Goal: Task Accomplishment & Management: Manage account settings

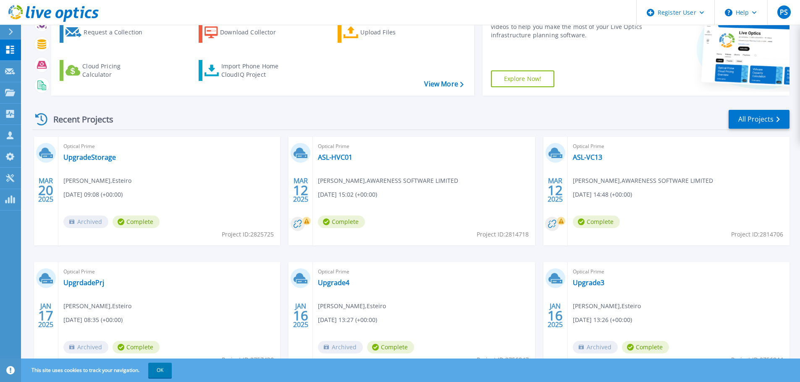
scroll to position [84, 0]
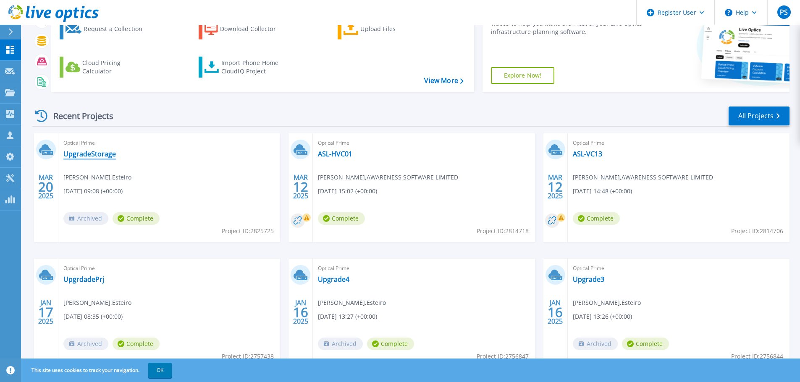
click at [87, 157] on link "UpgradeStorage" at bounding box center [89, 154] width 52 height 8
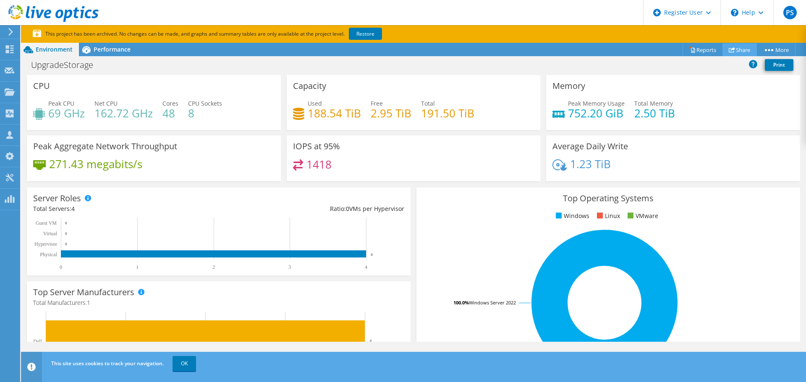
click at [740, 49] on link "Share" at bounding box center [740, 49] width 34 height 13
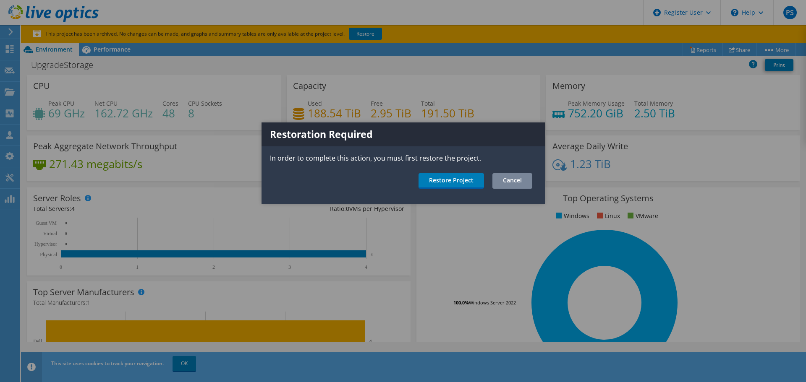
click at [518, 180] on link "Cancel" at bounding box center [512, 181] width 40 height 16
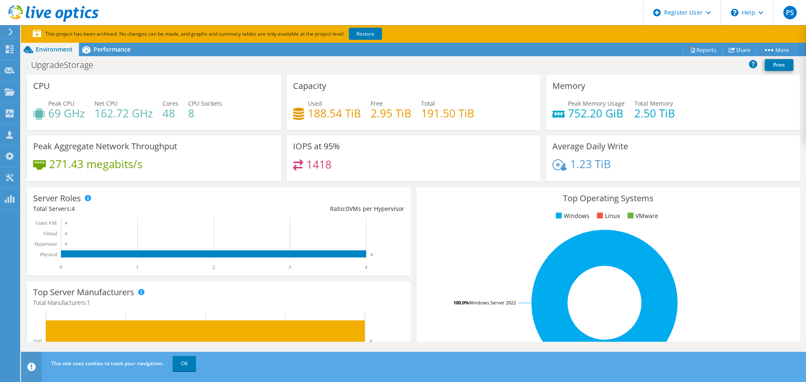
click at [770, 42] on section "This project has been archived. No changes can be made, and graphs and summary …" at bounding box center [413, 34] width 785 height 18
click at [694, 50] on link "Reports" at bounding box center [703, 49] width 40 height 13
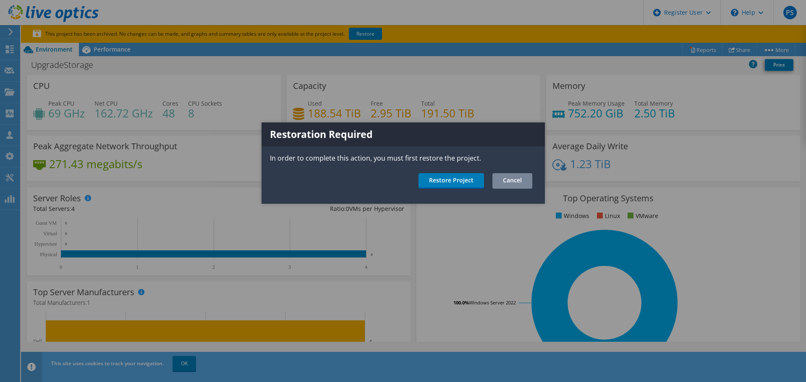
click at [511, 181] on link "Cancel" at bounding box center [512, 181] width 40 height 16
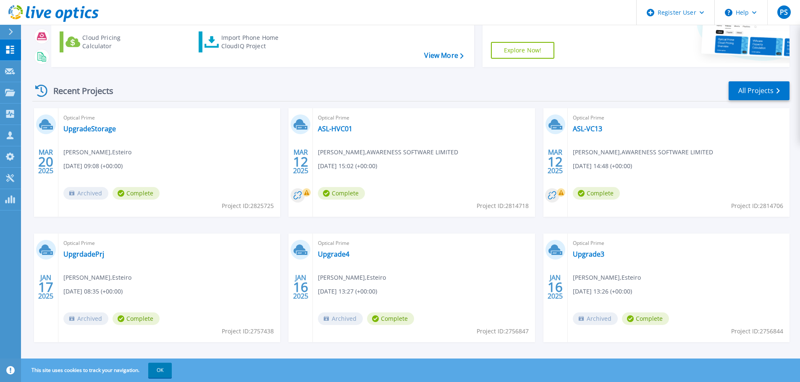
scroll to position [118, 0]
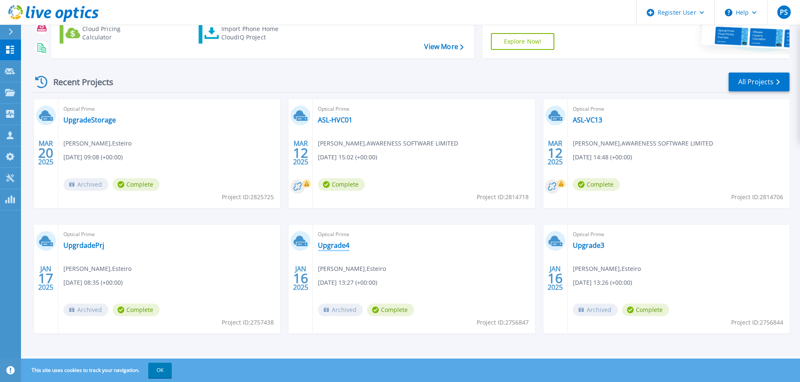
click at [322, 246] on link "Upgrade4" at bounding box center [333, 245] width 31 height 8
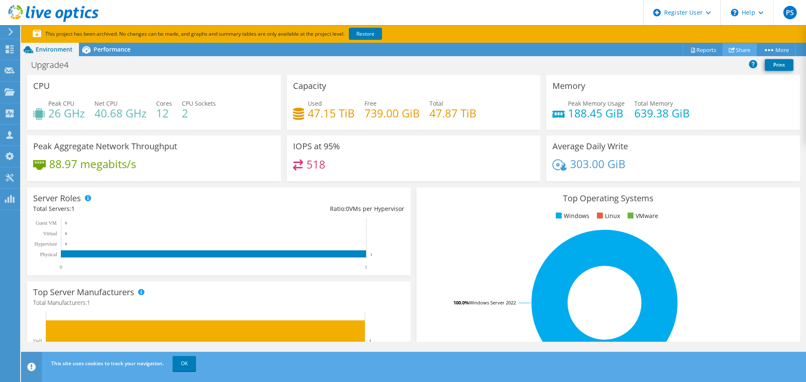
click at [741, 47] on link "Share" at bounding box center [740, 49] width 34 height 13
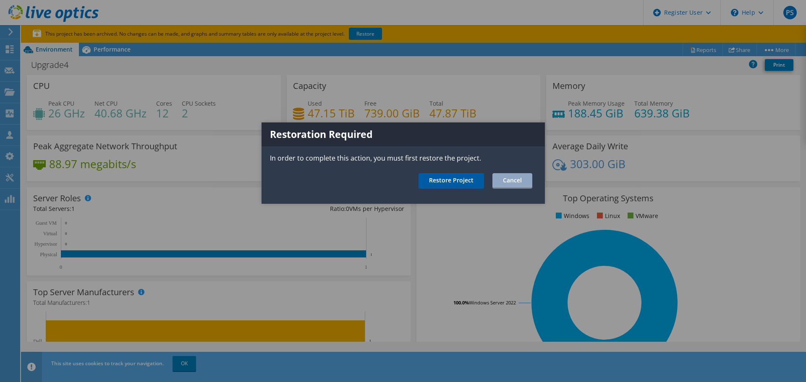
click at [448, 184] on link "Restore Project" at bounding box center [451, 181] width 65 height 16
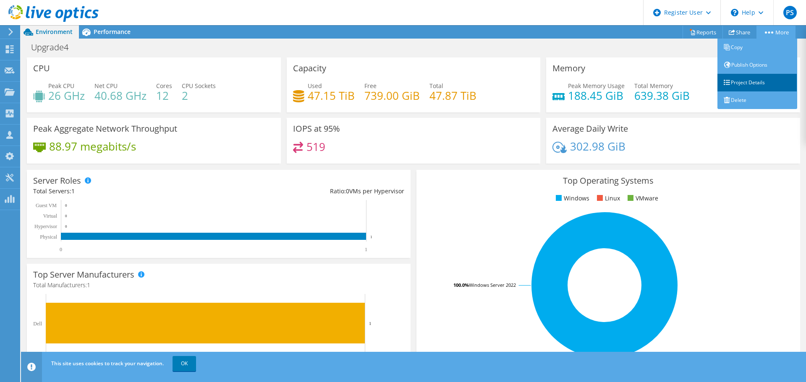
click at [755, 77] on link "Project Details" at bounding box center [758, 83] width 80 height 18
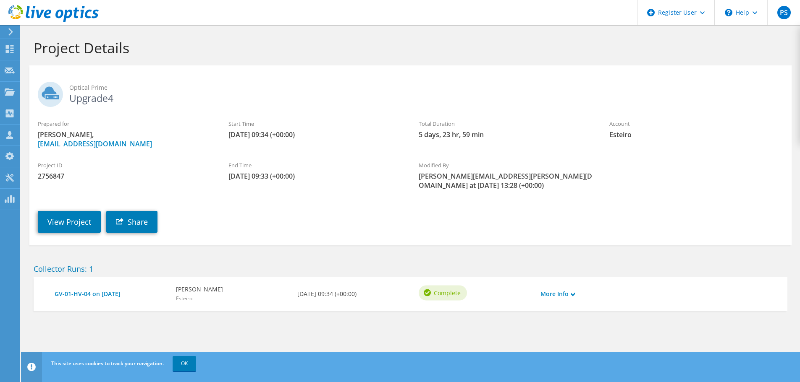
click at [50, 178] on span "2756847" at bounding box center [125, 176] width 174 height 9
copy span "2756847"
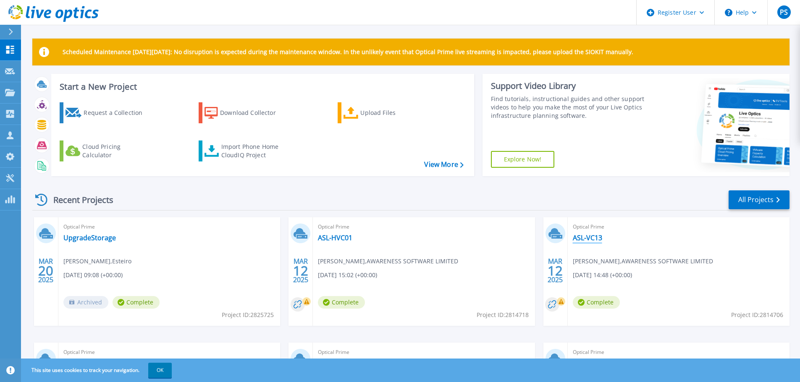
click at [591, 234] on link "ASL-VC13" at bounding box center [587, 238] width 29 height 8
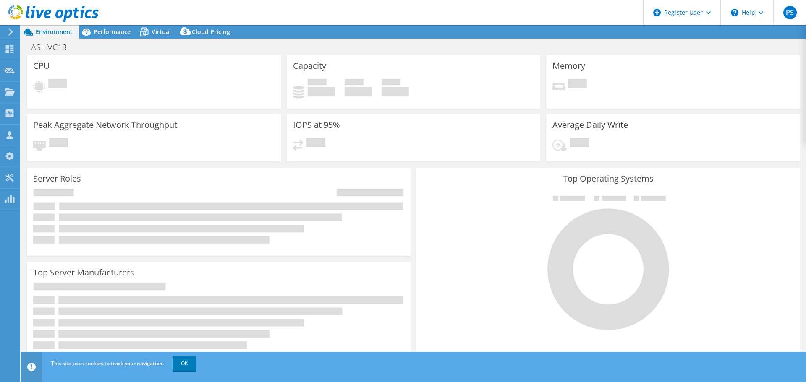
select select "EULondon"
select select "GBP"
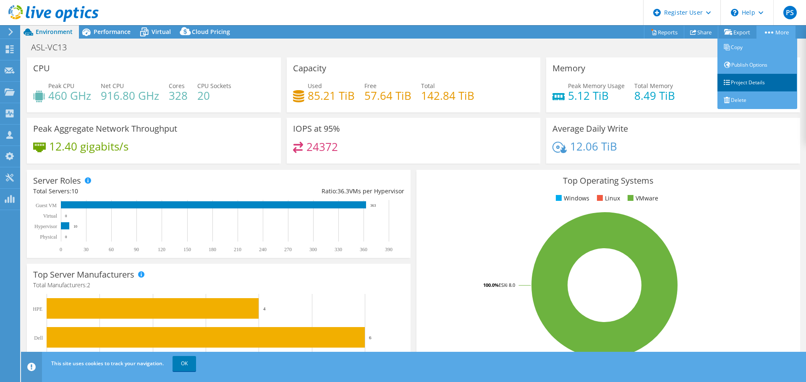
click at [737, 82] on link "Project Details" at bounding box center [758, 83] width 80 height 18
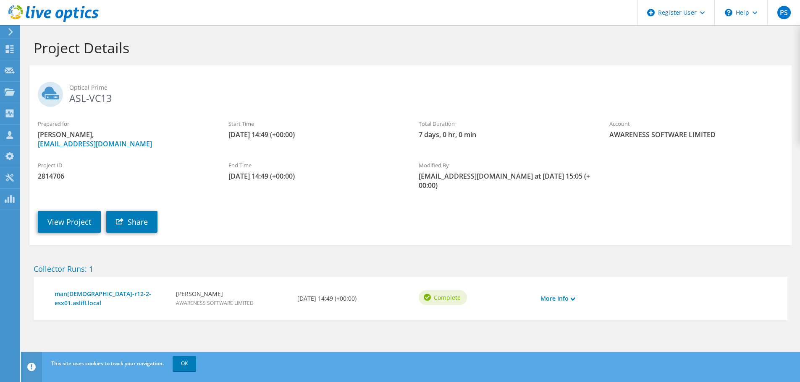
click at [48, 172] on span "2814706" at bounding box center [125, 176] width 174 height 9
copy span "2814706"
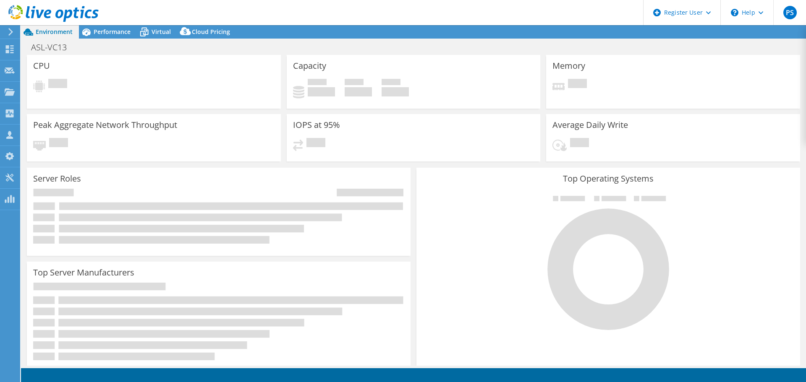
select select "EULondon"
select select "GBP"
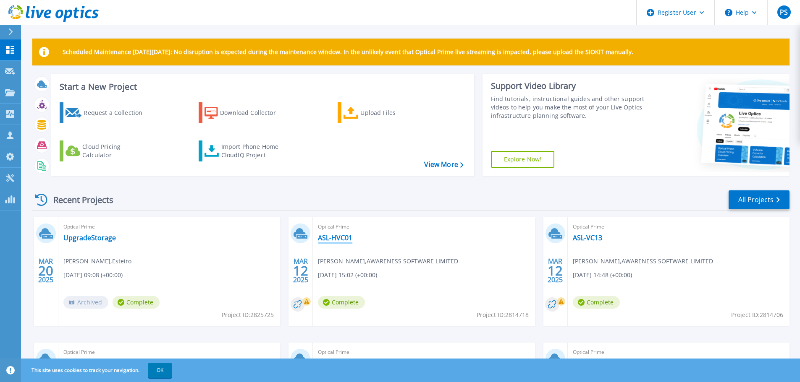
click at [336, 236] on link "ASL-HVC01" at bounding box center [335, 238] width 34 height 8
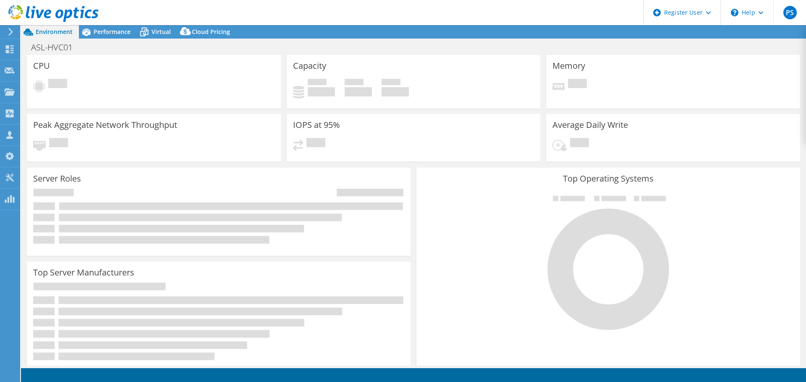
select select "EULondon"
select select "GBP"
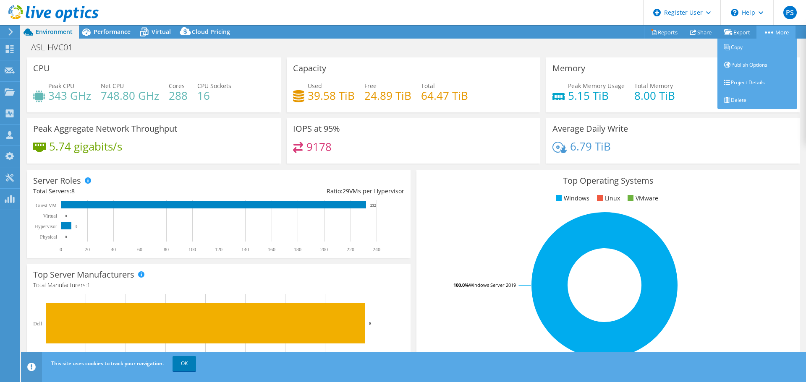
click at [771, 33] on circle at bounding box center [772, 32] width 2 height 2
click at [733, 86] on link "Project Details" at bounding box center [758, 83] width 80 height 18
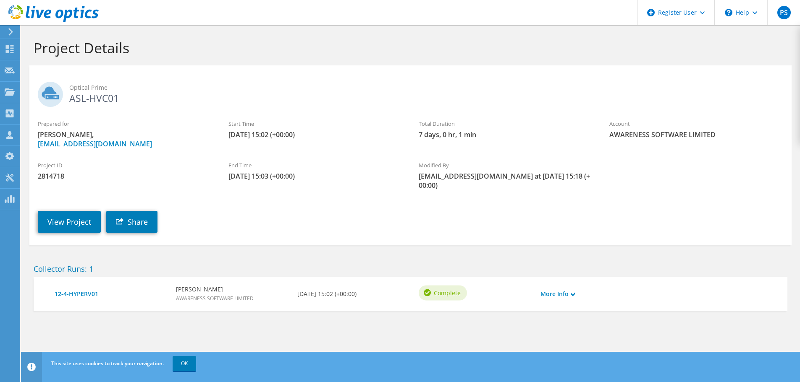
click at [55, 180] on span "2814718" at bounding box center [125, 176] width 174 height 9
copy span "2814718"
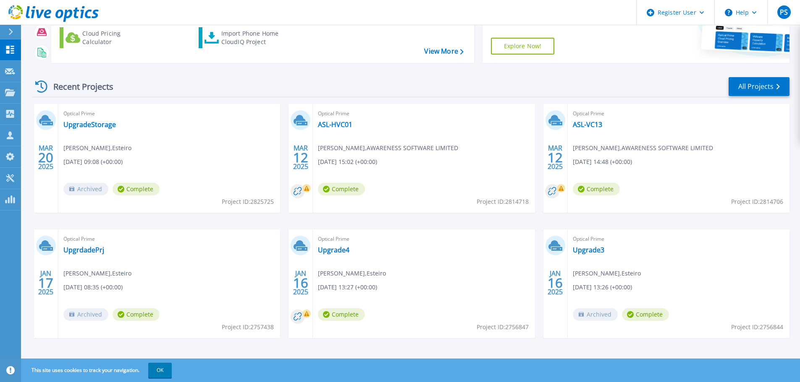
scroll to position [118, 0]
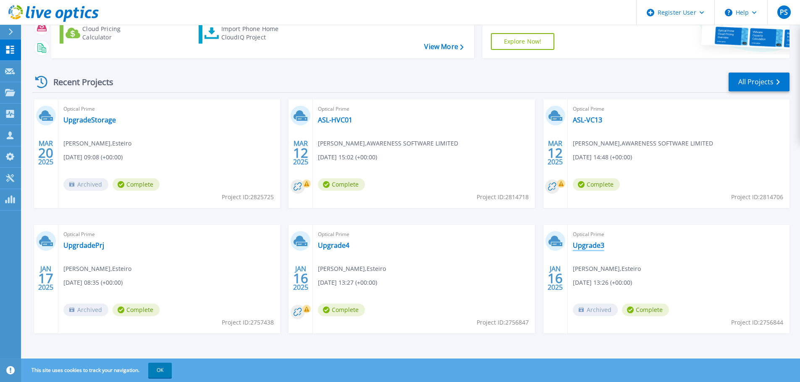
click at [577, 243] on link "Upgrade3" at bounding box center [588, 245] width 31 height 8
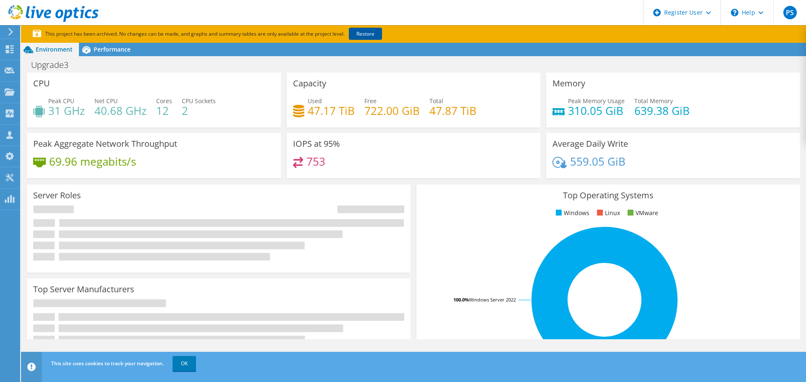
click at [362, 33] on link "Restore" at bounding box center [365, 34] width 33 height 12
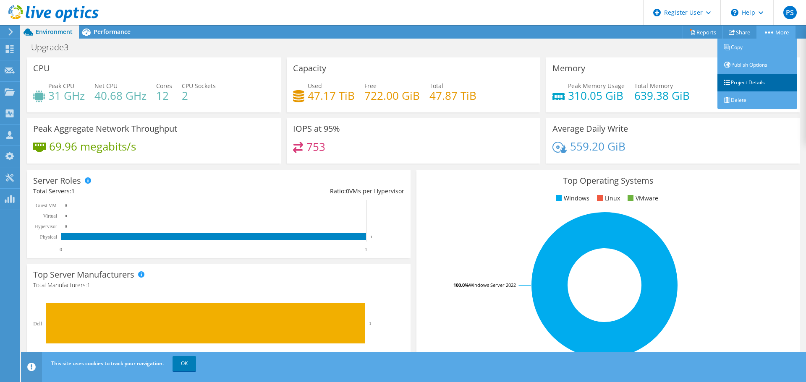
click at [760, 77] on link "Project Details" at bounding box center [758, 83] width 80 height 18
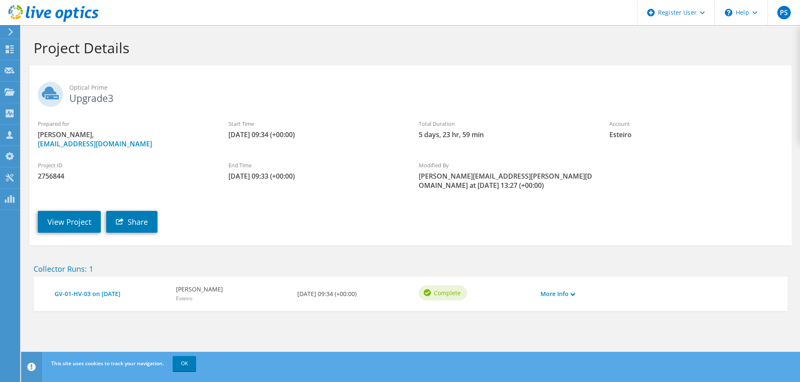
click at [55, 178] on span "2756844" at bounding box center [125, 176] width 174 height 9
copy span "2756844"
